Goal: Task Accomplishment & Management: Manage account settings

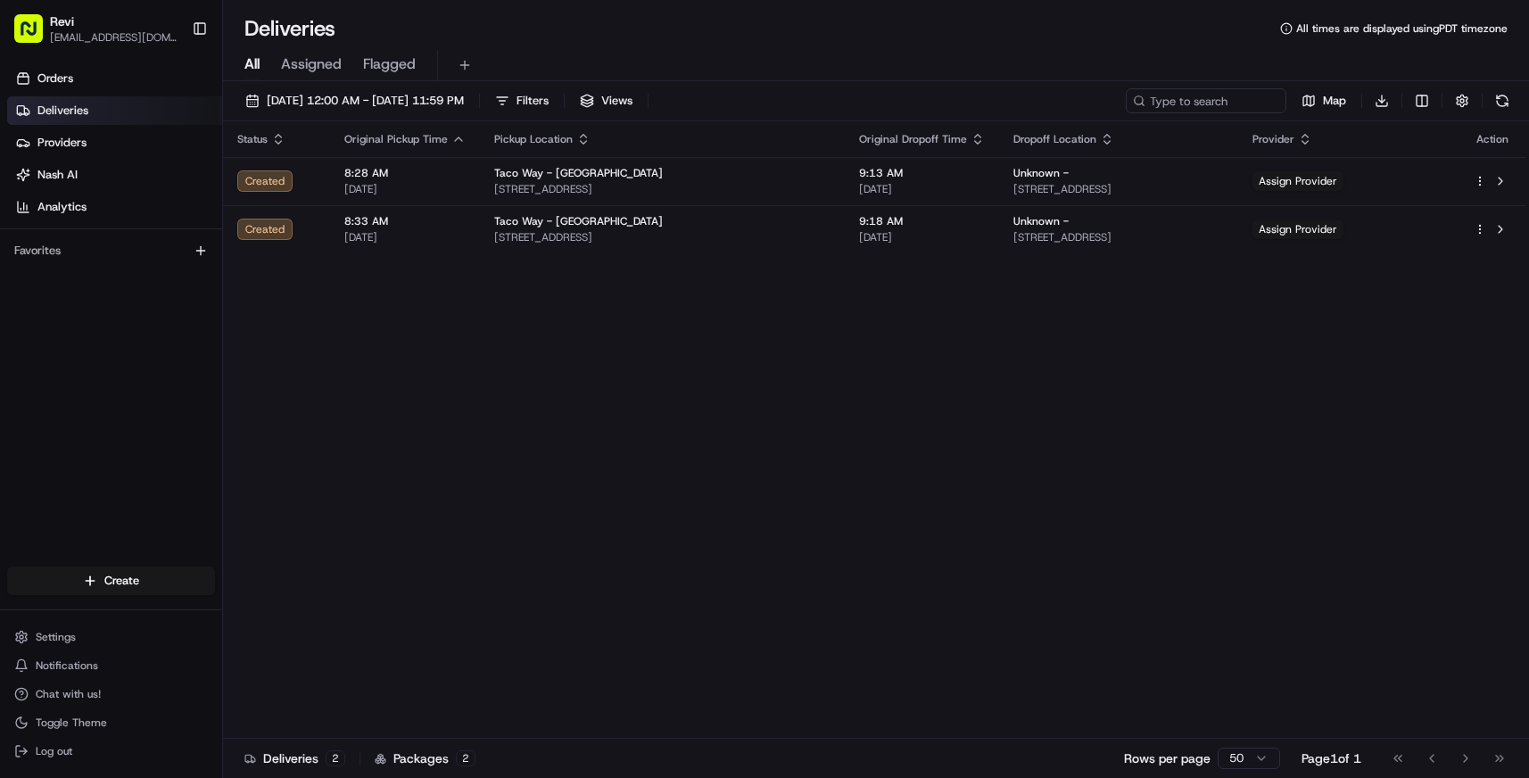
click at [812, 420] on div "Status Original Pickup Time Pickup Location Original Dropoff Time Dropoff Locat…" at bounding box center [874, 429] width 1302 height 617
click at [47, 639] on span "Settings" at bounding box center [56, 637] width 40 height 14
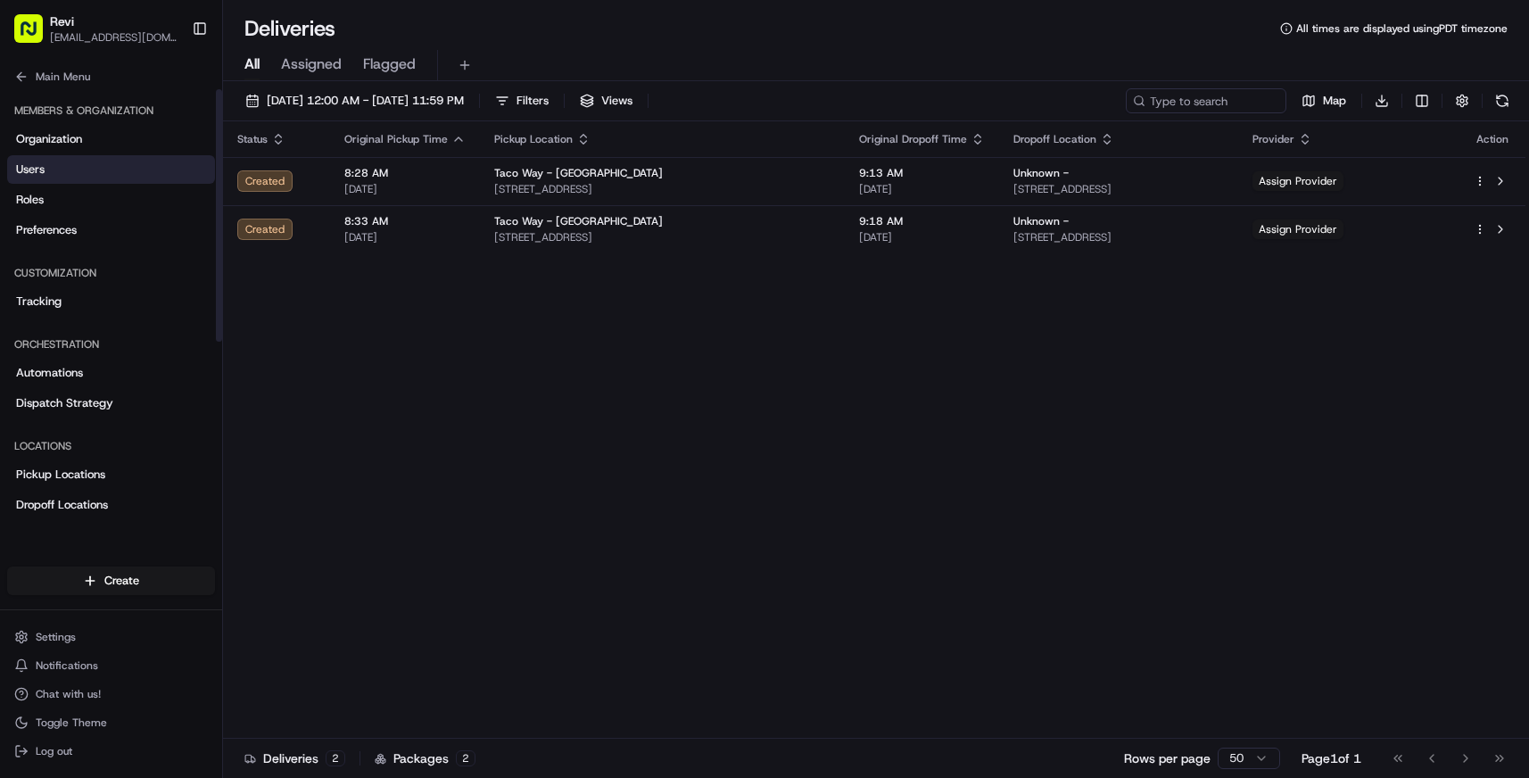
click at [35, 175] on span "Users" at bounding box center [30, 169] width 29 height 16
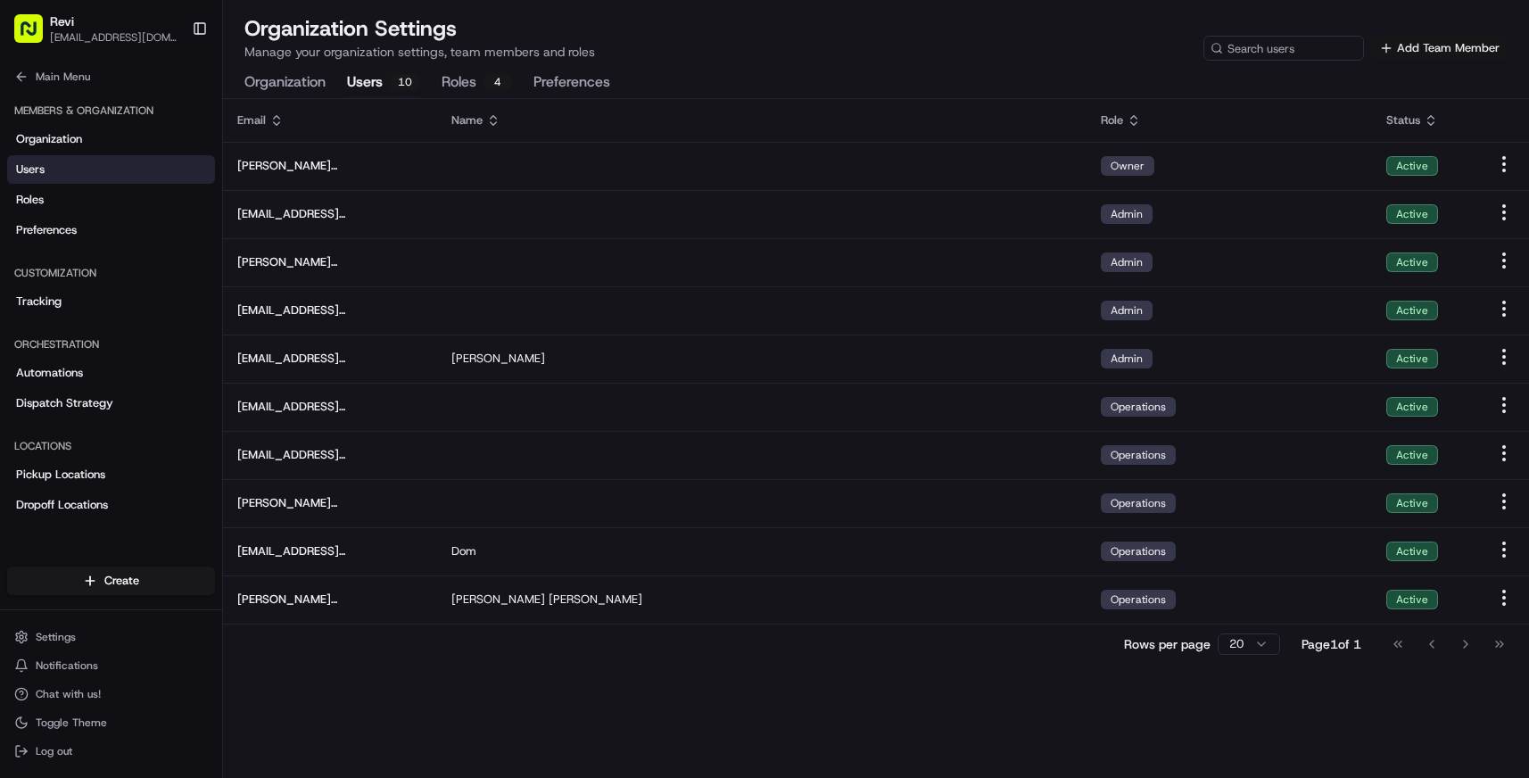
click at [1429, 55] on button "Add Team Member" at bounding box center [1439, 48] width 136 height 25
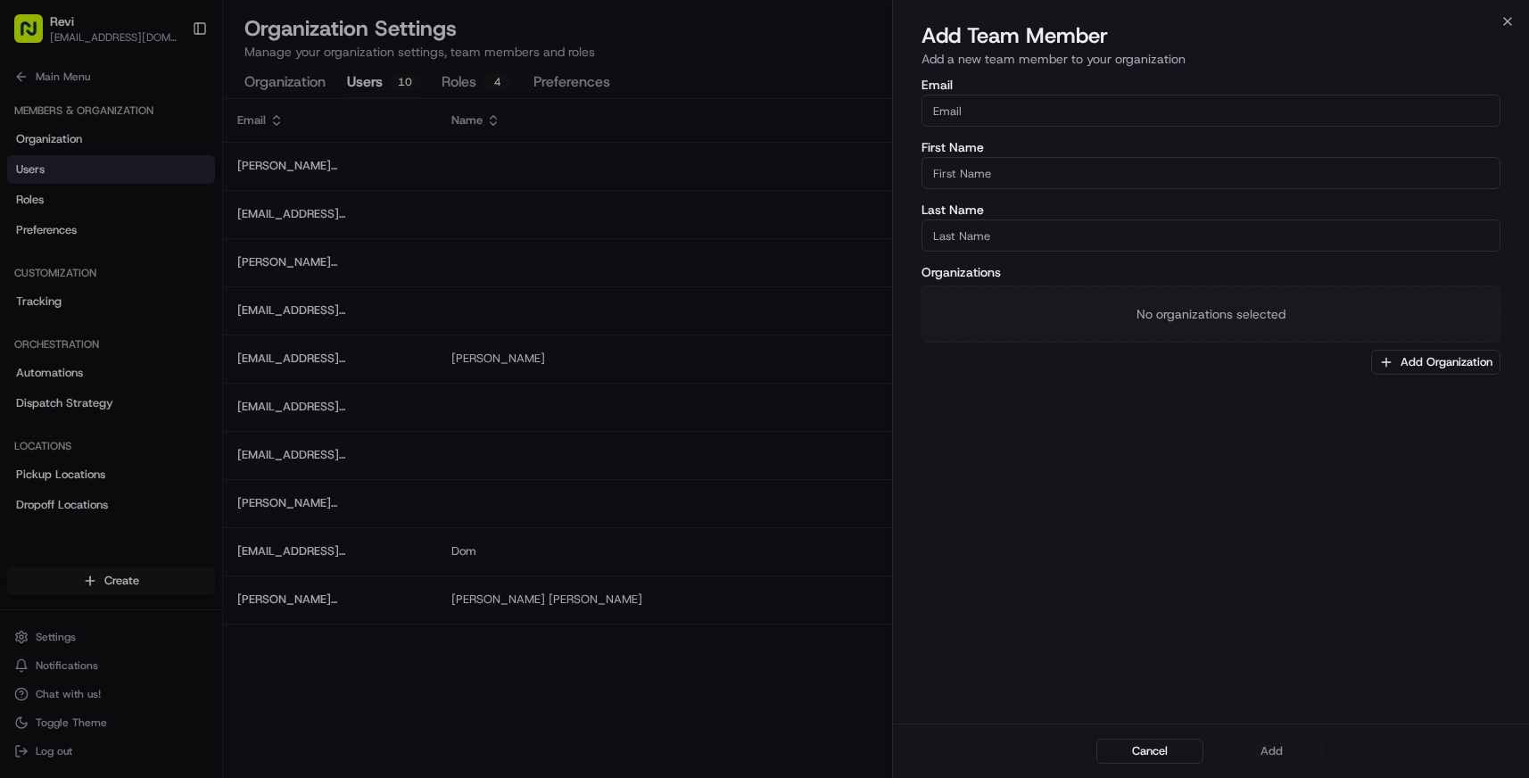
click at [1136, 112] on input "Email" at bounding box center [1210, 111] width 579 height 32
type input "[PERSON_NAME][EMAIL_ADDRESS][DOMAIN_NAME]"
click at [1049, 187] on input "First Name" at bounding box center [1210, 173] width 579 height 32
type input "[PERSON_NAME]"
click at [1073, 230] on input "Last Name" at bounding box center [1210, 235] width 579 height 32
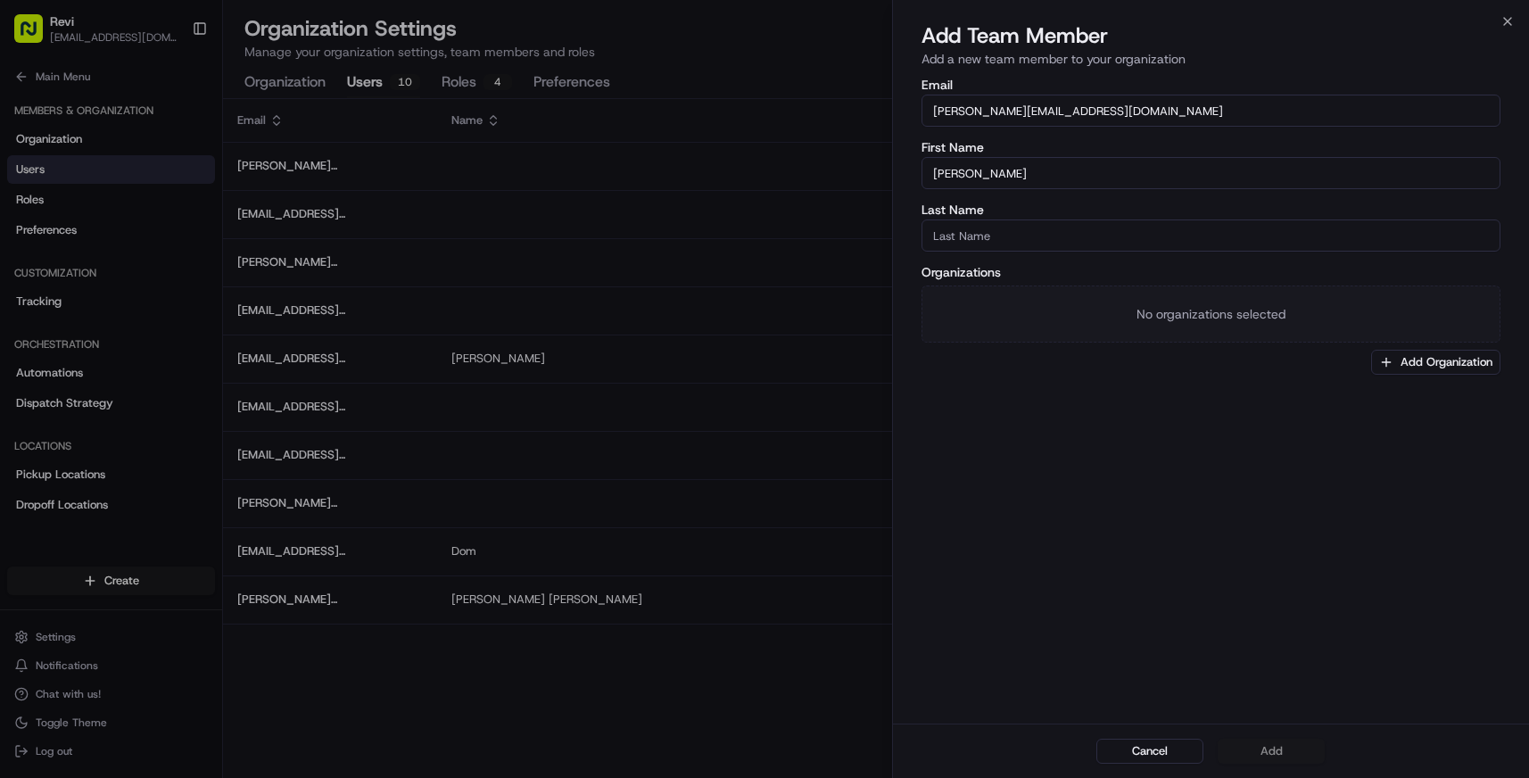
paste input "[PERSON_NAME]"
type input "[PERSON_NAME]"
click at [1279, 443] on div "Email [PERSON_NAME][EMAIL_ADDRESS][DOMAIN_NAME] First Name [PERSON_NAME] Last N…" at bounding box center [1211, 399] width 636 height 648
click at [1033, 353] on div "Organizations No organizations selected Add Organization" at bounding box center [1210, 320] width 579 height 109
click at [1272, 749] on button "Add" at bounding box center [1270, 751] width 107 height 25
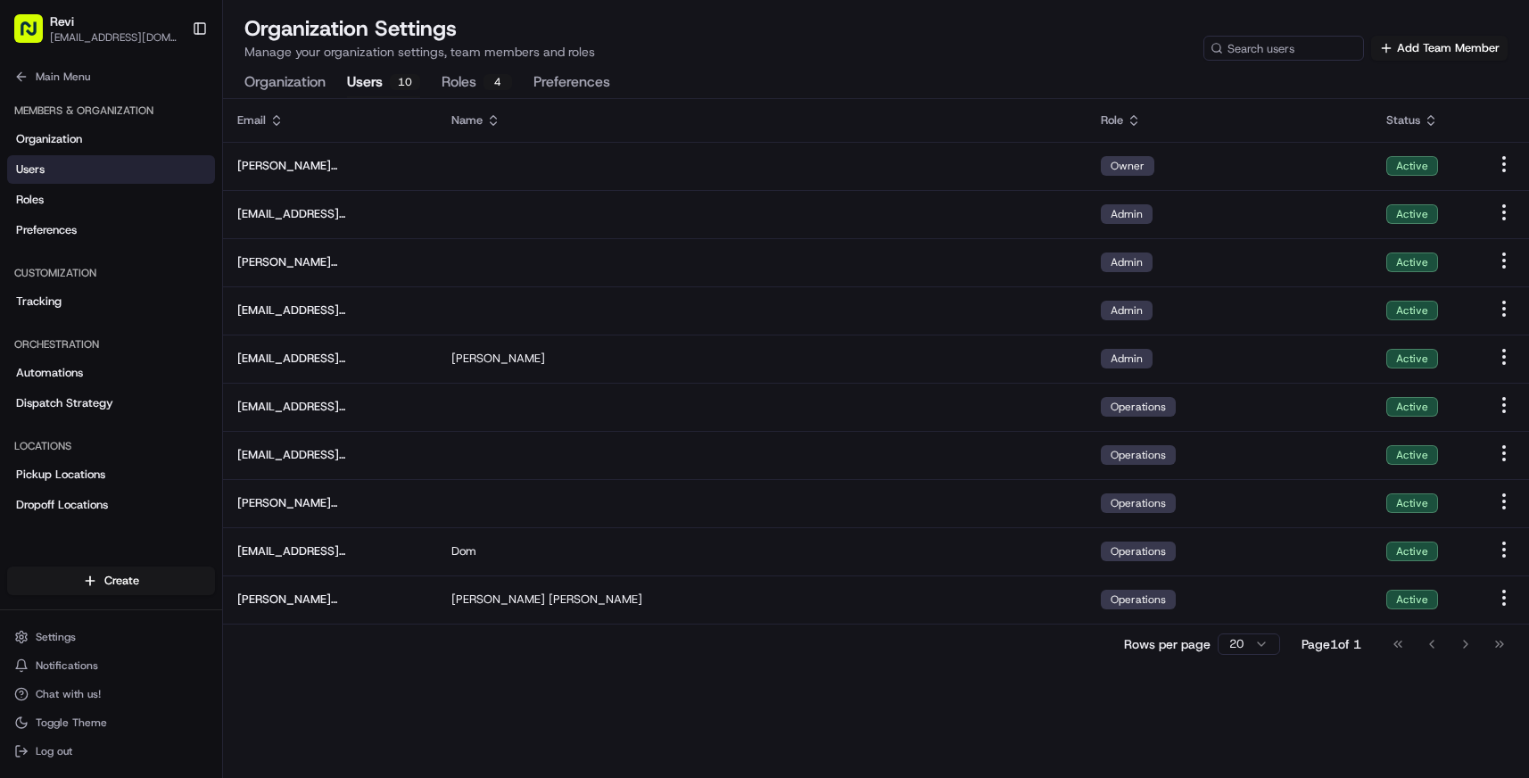
click at [811, 699] on div "Email Name Role Status [PERSON_NAME][EMAIL_ADDRESS][DOMAIN_NAME] Owner Active […" at bounding box center [876, 438] width 1306 height 679
click at [1465, 646] on div "Go to first page Go to previous page Go to next page Go to last page" at bounding box center [1449, 643] width 132 height 25
click at [1242, 646] on html "Revi [EMAIL_ADDRESS][DOMAIN_NAME] Toggle Sidebar Orders Deliveries Providers [P…" at bounding box center [764, 389] width 1529 height 778
click at [926, 659] on div "Rows per page 50 Page 1 of 1 Go to first page Go to previous page Go to next pa…" at bounding box center [876, 643] width 1306 height 40
